Goal: Task Accomplishment & Management: Use online tool/utility

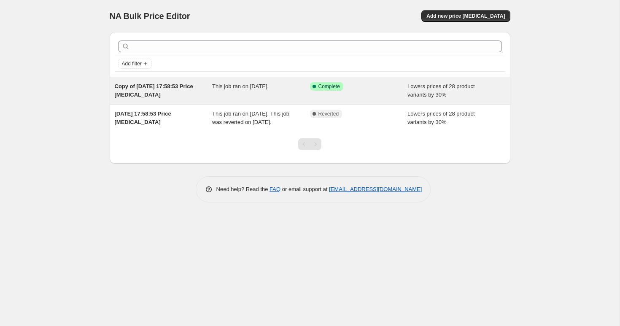
click at [307, 97] on div "This job ran on [DATE]." at bounding box center [261, 90] width 98 height 17
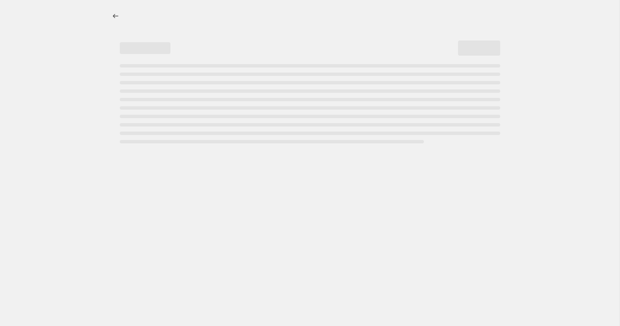
select select "percentage"
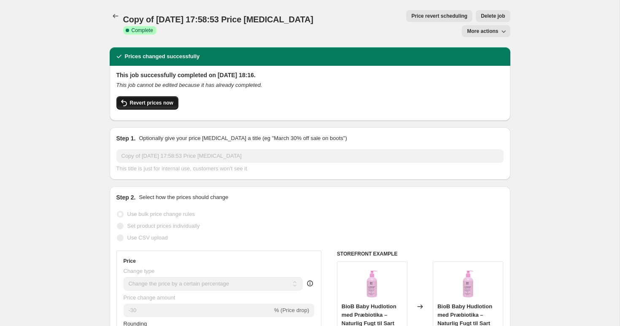
click at [156, 103] on span "Revert prices now" at bounding box center [151, 103] width 43 height 7
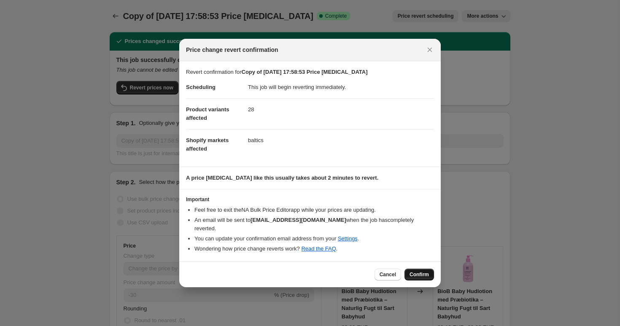
click at [421, 271] on span "Confirm" at bounding box center [418, 274] width 19 height 7
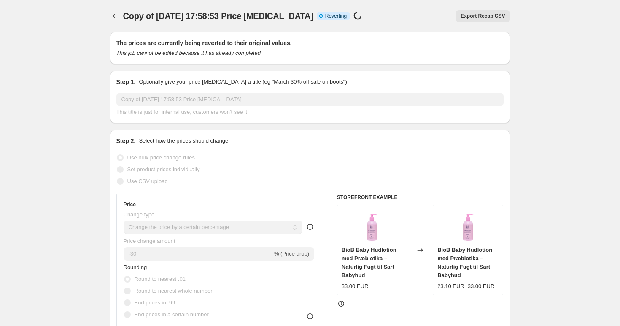
select select "percentage"
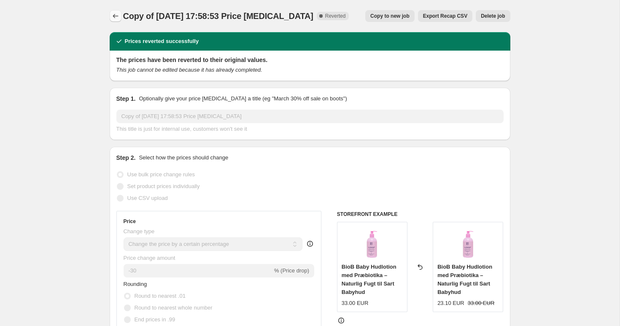
click at [110, 17] on button "Price change jobs" at bounding box center [116, 16] width 12 height 12
